Goal: Task Accomplishment & Management: Manage account settings

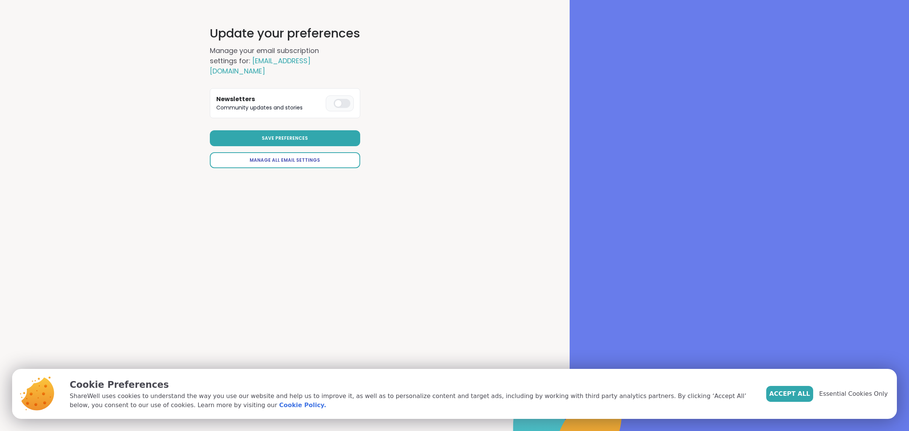
click at [309, 157] on span "Manage All Email Settings" at bounding box center [285, 160] width 70 height 7
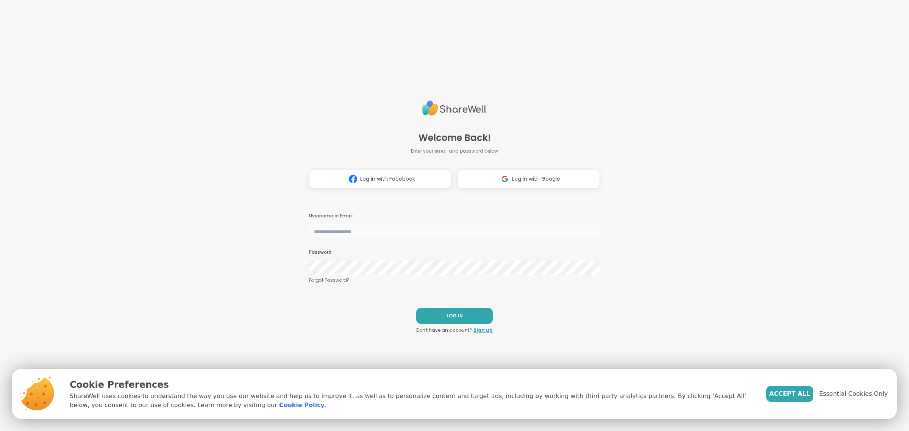
type input "********"
